Goal: Entertainment & Leisure: Consume media (video, audio)

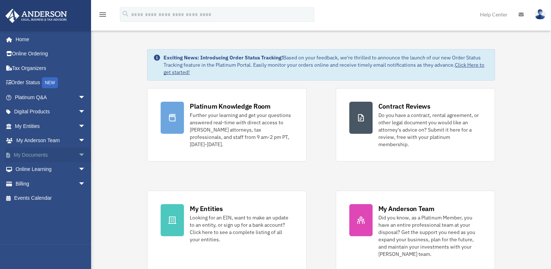
click at [18, 156] on link "My Documents arrow_drop_down" at bounding box center [50, 154] width 91 height 15
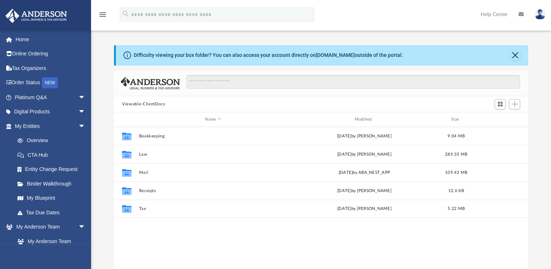
scroll to position [160, 408]
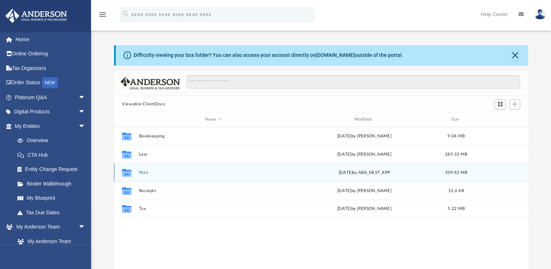
click at [344, 173] on span "today" at bounding box center [346, 172] width 14 height 4
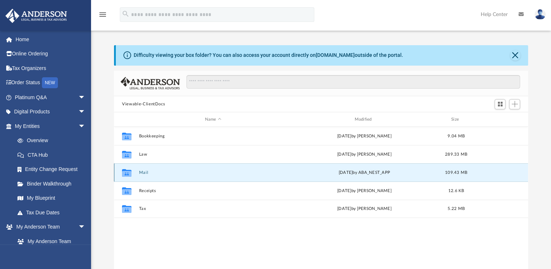
click at [140, 173] on button "Mail" at bounding box center [213, 172] width 148 height 5
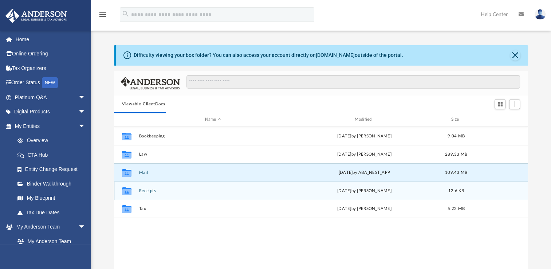
click at [152, 181] on div "Collaborated Folder Receipts Tue Dec 5 2023 by Cassie Yurk 12.6 KB" at bounding box center [321, 190] width 414 height 18
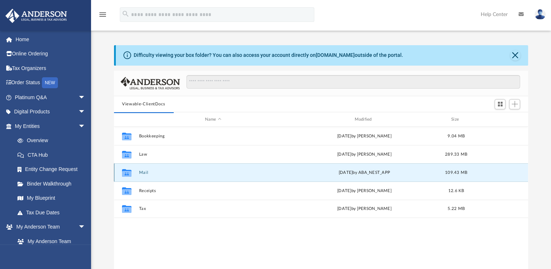
click at [147, 172] on button "Mail" at bounding box center [213, 172] width 148 height 5
click at [131, 171] on icon "grid" at bounding box center [126, 174] width 9 height 6
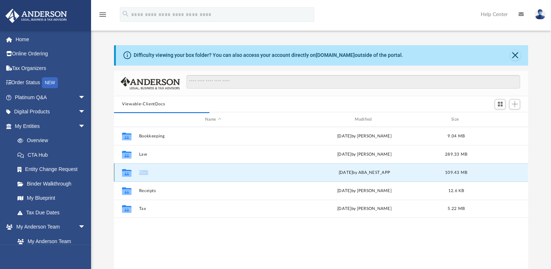
drag, startPoint x: 131, startPoint y: 171, endPoint x: 156, endPoint y: 173, distance: 25.3
click at [156, 173] on button "Mail" at bounding box center [213, 172] width 148 height 5
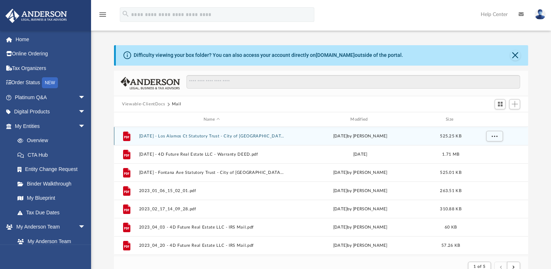
scroll to position [137, 408]
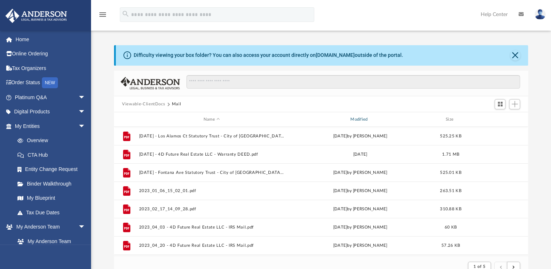
click at [361, 119] on div "Modified" at bounding box center [360, 119] width 146 height 7
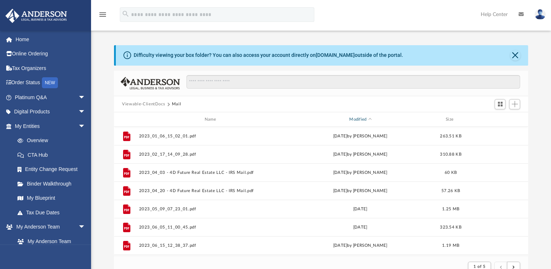
click at [354, 122] on div "Modified" at bounding box center [360, 119] width 146 height 7
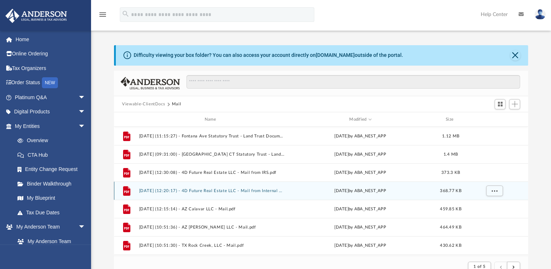
click at [157, 191] on button "2025.09.25 (12:20:17) - 4D Future Real Estate LLC - Mail from Internal Revenue …" at bounding box center [211, 190] width 145 height 5
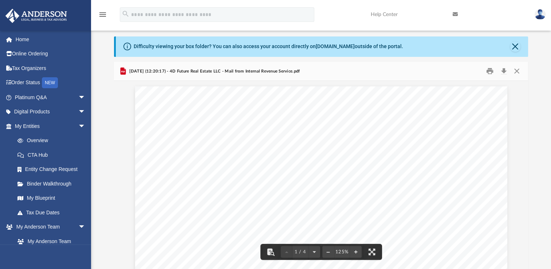
scroll to position [0, 0]
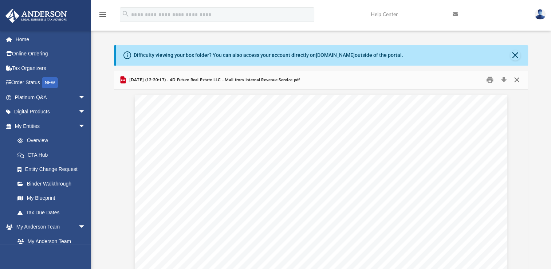
click at [517, 82] on button "Close" at bounding box center [516, 79] width 13 height 11
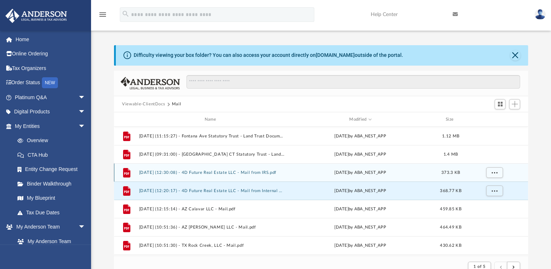
click at [191, 172] on button "2025.09.25 (12:30:08) - 4D Future Real Estate LLC - Mail from IRS.pdf" at bounding box center [211, 172] width 145 height 5
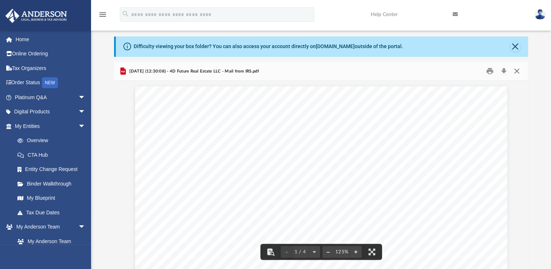
click at [515, 72] on button "Close" at bounding box center [516, 71] width 13 height 11
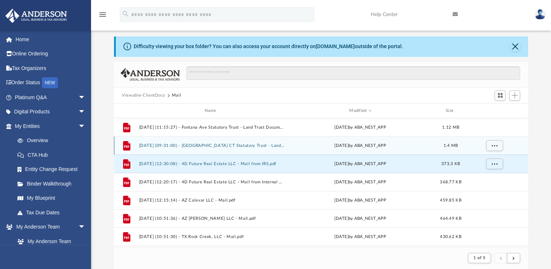
click at [160, 146] on button "2025.10.01 (09:31:00) - Los Alamos CT Statutory Trust - Land Trust Documents.pdf" at bounding box center [211, 145] width 145 height 5
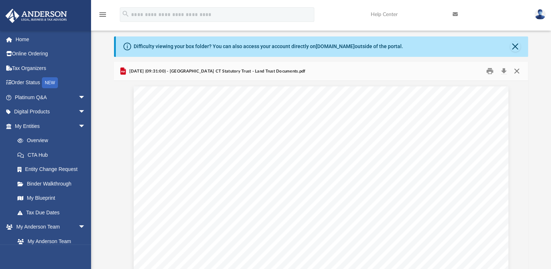
click at [517, 71] on button "Close" at bounding box center [516, 71] width 13 height 11
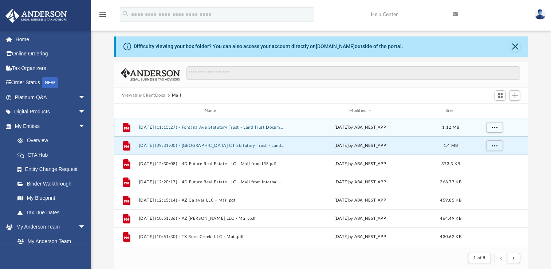
click at [160, 127] on button "2025.10.01 (11:15:27) - Fontana Ave Statutory Trust - Land Trust Documents.pdf" at bounding box center [211, 127] width 145 height 5
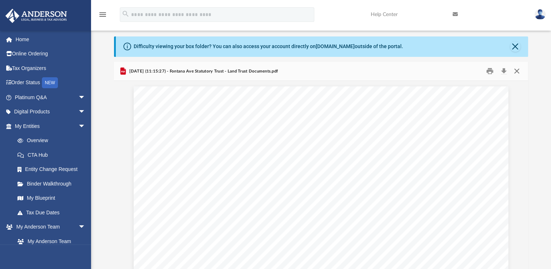
click at [516, 72] on button "Close" at bounding box center [516, 71] width 13 height 11
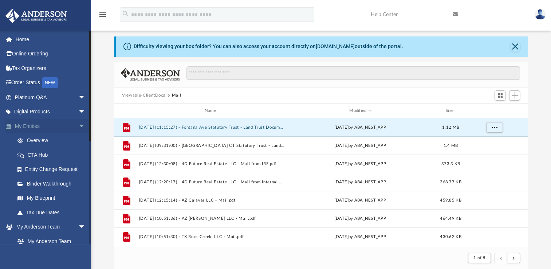
click at [18, 128] on link "My Entities arrow_drop_down" at bounding box center [50, 126] width 91 height 15
click at [78, 128] on span "arrow_drop_down" at bounding box center [85, 126] width 15 height 15
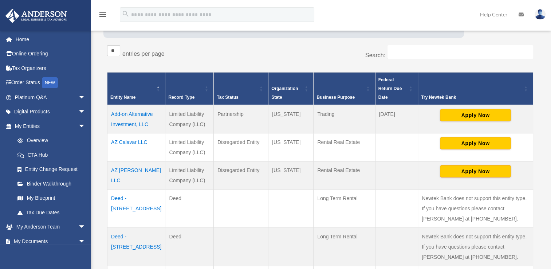
scroll to position [114, 0]
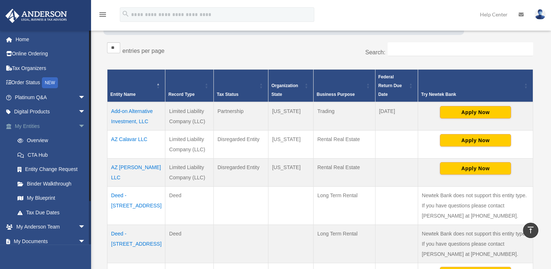
click at [78, 127] on span "arrow_drop_down" at bounding box center [85, 126] width 15 height 15
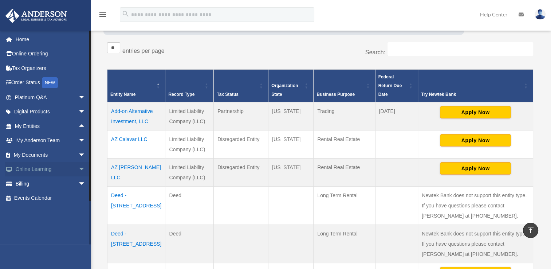
click at [78, 171] on span "arrow_drop_down" at bounding box center [85, 169] width 15 height 15
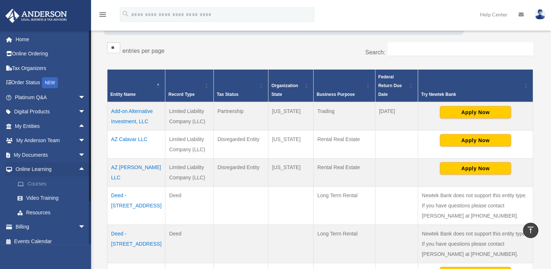
click at [32, 186] on link "Courses" at bounding box center [53, 183] width 86 height 15
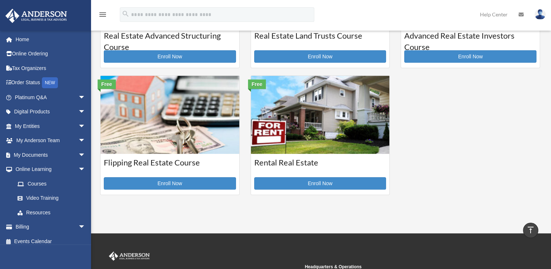
scroll to position [224, 0]
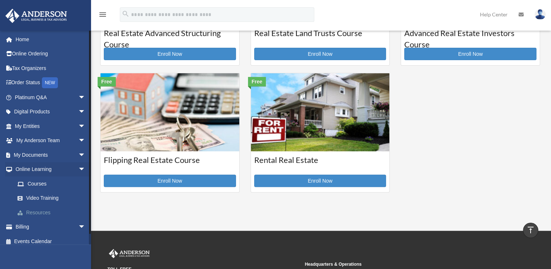
click at [32, 213] on link "Resources" at bounding box center [53, 212] width 86 height 15
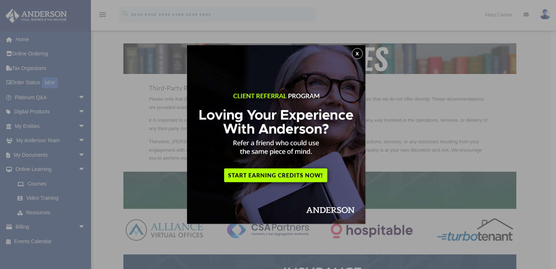
click at [361, 55] on button "x" at bounding box center [357, 53] width 11 height 11
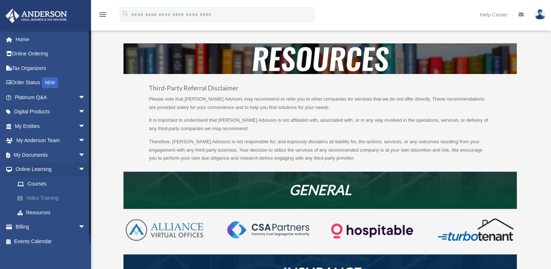
click at [30, 198] on link "Video Training" at bounding box center [53, 198] width 86 height 15
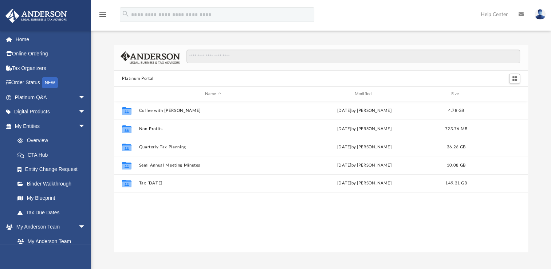
scroll to position [160, 408]
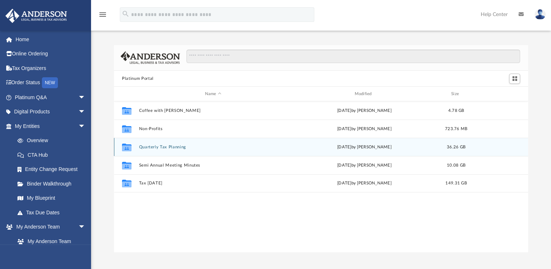
click at [149, 147] on button "Quarterly Tax Planning" at bounding box center [213, 147] width 148 height 5
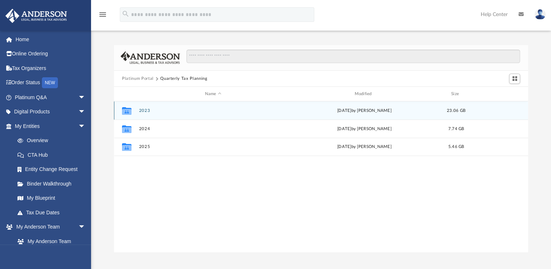
click at [135, 111] on div "Collaborated Folder" at bounding box center [127, 111] width 18 height 12
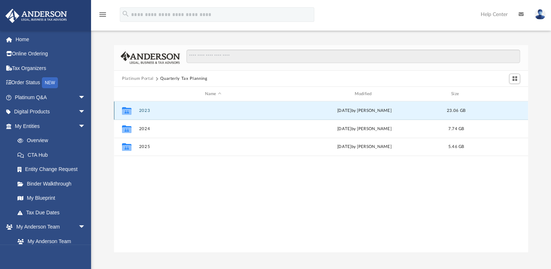
click at [146, 111] on button "2023" at bounding box center [213, 110] width 148 height 5
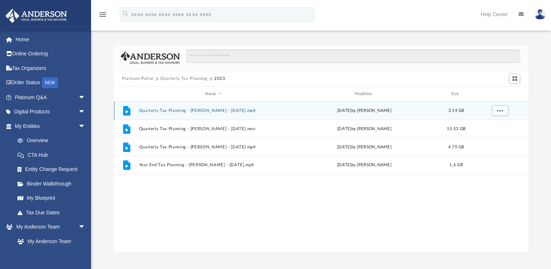
click at [148, 111] on button "Quarterly Tax Planning - [PERSON_NAME] - [DATE].mp4" at bounding box center [213, 110] width 148 height 5
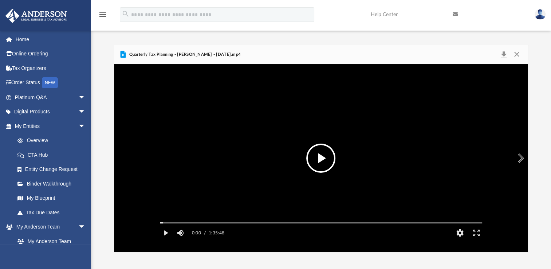
click at [321, 157] on button "File preview" at bounding box center [320, 157] width 29 height 29
click at [165, 240] on button "Pause" at bounding box center [166, 232] width 16 height 15
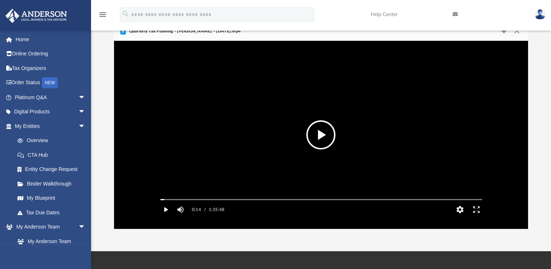
scroll to position [24, 0]
